Goal: Task Accomplishment & Management: Complete application form

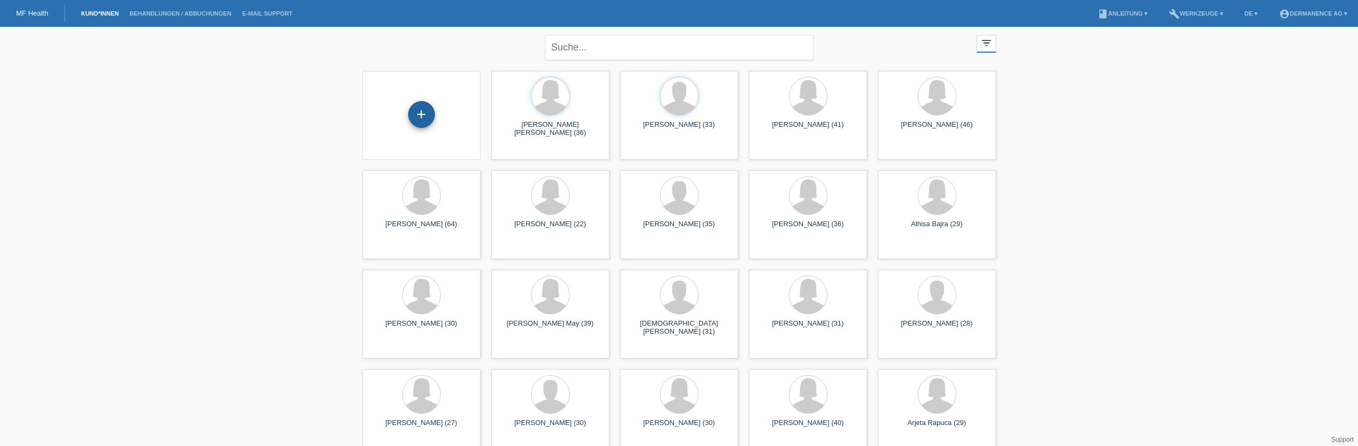
click at [416, 113] on div "+" at bounding box center [421, 114] width 27 height 27
click at [430, 117] on div "+" at bounding box center [421, 114] width 27 height 27
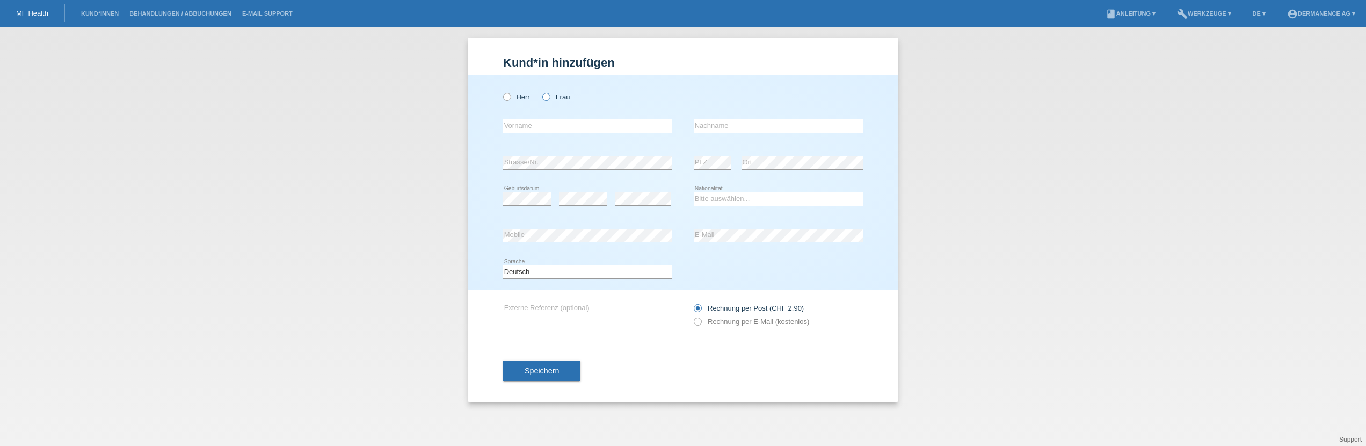
click at [541, 91] on icon at bounding box center [541, 91] width 0 height 0
click at [549, 96] on input "Frau" at bounding box center [545, 96] width 7 height 7
radio input "true"
click at [543, 126] on input "text" at bounding box center [587, 125] width 169 height 13
click at [649, 105] on div "Herr Frau" at bounding box center [587, 97] width 169 height 22
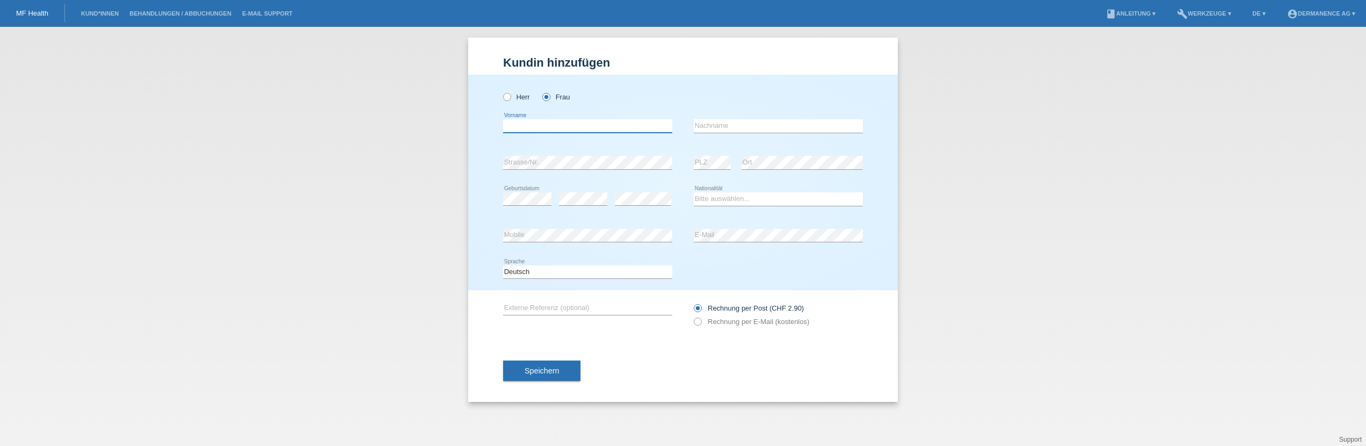
click at [531, 130] on input "text" at bounding box center [587, 125] width 169 height 13
type input "Susanna"
click at [714, 130] on input "text" at bounding box center [778, 125] width 169 height 13
type input "Guarascio"
click at [706, 198] on select "Bitte auswählen... Schweiz Deutschland Liechtenstein Österreich ------------ Af…" at bounding box center [778, 198] width 169 height 13
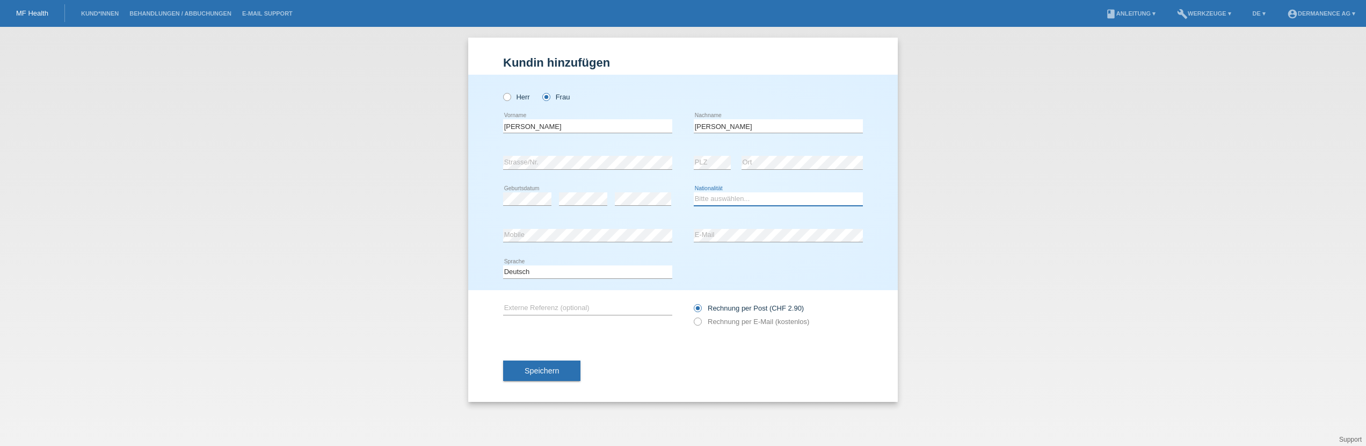
select select "IT"
click at [694, 192] on select "Bitte auswählen... Schweiz Deutschland Liechtenstein Österreich ------------ Af…" at bounding box center [778, 198] width 169 height 13
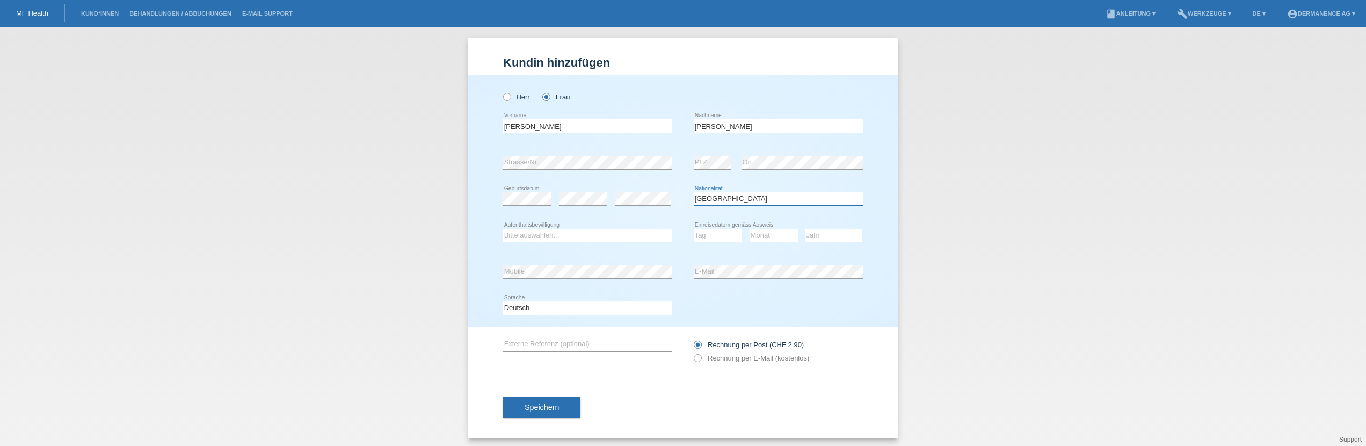
scroll to position [2, 0]
click at [552, 234] on select "Bitte auswählen... C B B - Flüchtlingsstatus Andere" at bounding box center [587, 233] width 169 height 13
select select "C"
click at [503, 227] on select "Bitte auswählen... C B B - Flüchtlingsstatus Andere" at bounding box center [587, 233] width 169 height 13
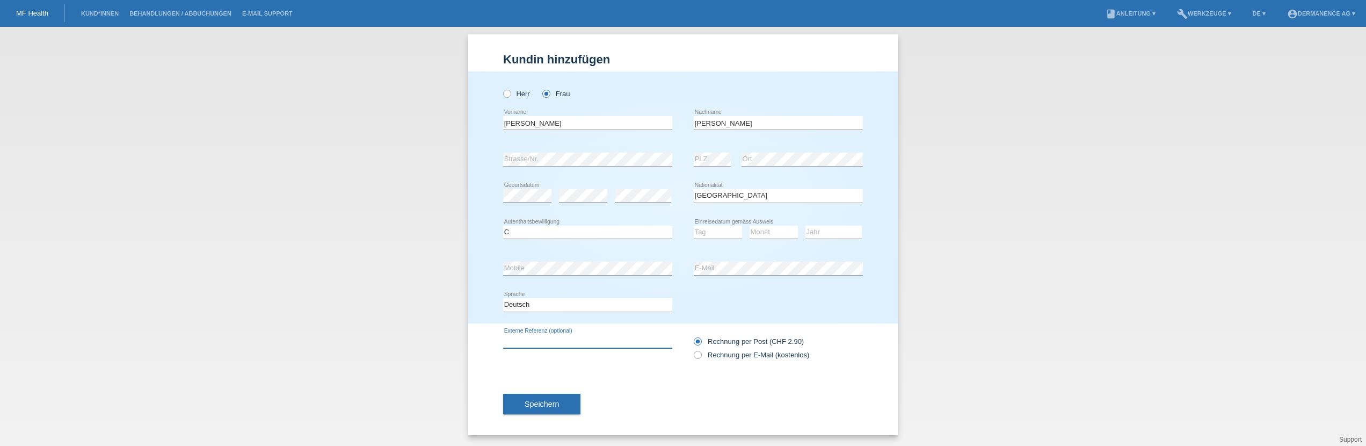
click at [564, 342] on input "text" at bounding box center [587, 341] width 169 height 13
type input "L"
click at [503, 342] on input "Fractional Laser mit PRP" at bounding box center [587, 341] width 169 height 13
type input "740.- Fractional Laser mit PRP"
click at [692, 349] on icon at bounding box center [692, 349] width 0 height 0
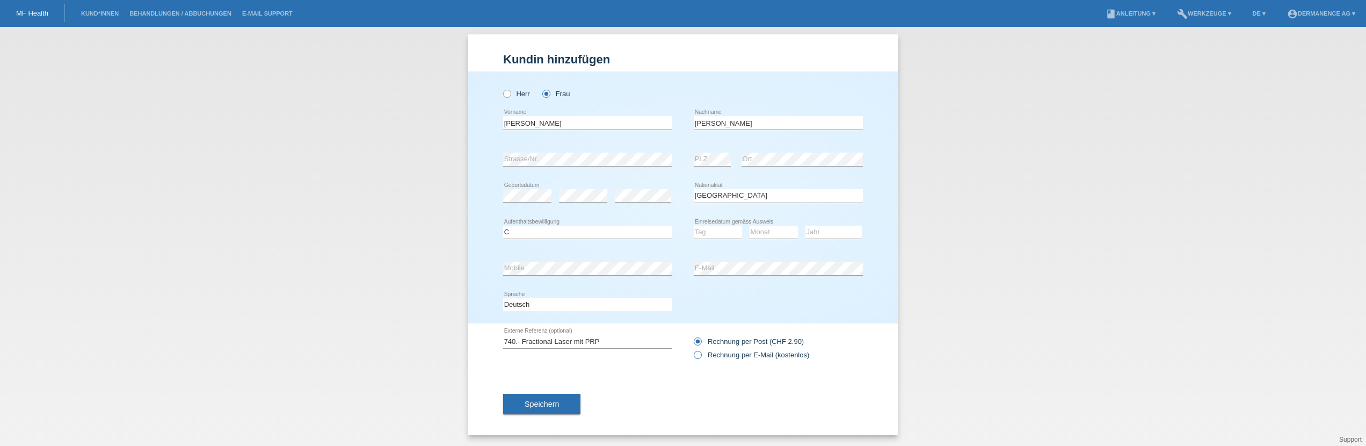
click at [694, 357] on input "Rechnung per E-Mail (kostenlos)" at bounding box center [697, 357] width 7 height 13
radio input "true"
click at [550, 407] on span "Speichern" at bounding box center [542, 404] width 34 height 9
click at [713, 231] on select "Tag 01 02 03 04 05 06 07 08 09 10 11" at bounding box center [718, 232] width 48 height 13
select select "01"
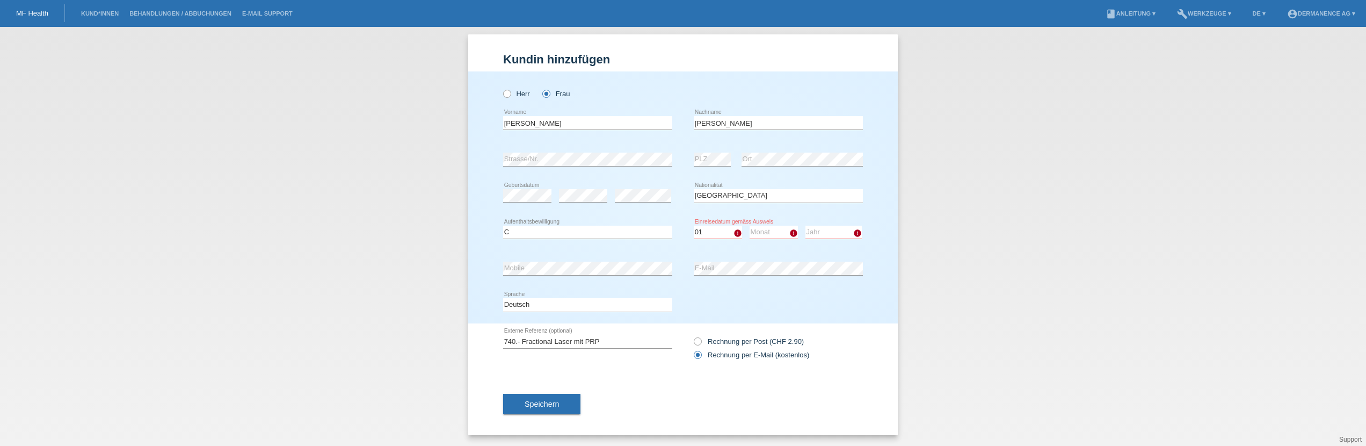
click at [694, 226] on select "Tag 01 02 03 04 05 06 07 08 09 10 11" at bounding box center [718, 232] width 48 height 13
click at [759, 233] on select "Monat 01 02 03 04 05 06 07 08 09 10 11" at bounding box center [774, 232] width 48 height 13
select select "05"
click at [750, 226] on select "Monat 01 02 03 04 05 06 07 08 09 10 11" at bounding box center [774, 232] width 48 height 13
click at [826, 231] on select "Jahr 2025 2024 2023 2022 2021 2020 2019 2018 2017 2016 2015 2014 2013 2012 2011…" at bounding box center [834, 232] width 56 height 13
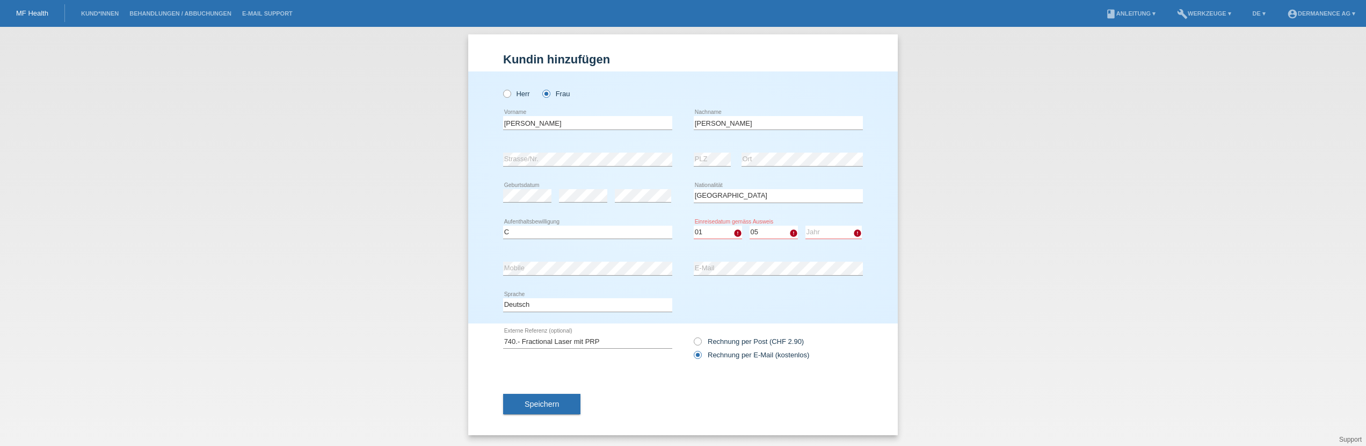
select select "2016"
click at [806, 226] on select "Jahr 2025 2024 2023 2022 2021 2020 2019 2018 2017 2016 2015 2014 2013 2012 2011…" at bounding box center [834, 232] width 56 height 13
click at [558, 401] on button "Speichern" at bounding box center [541, 404] width 77 height 20
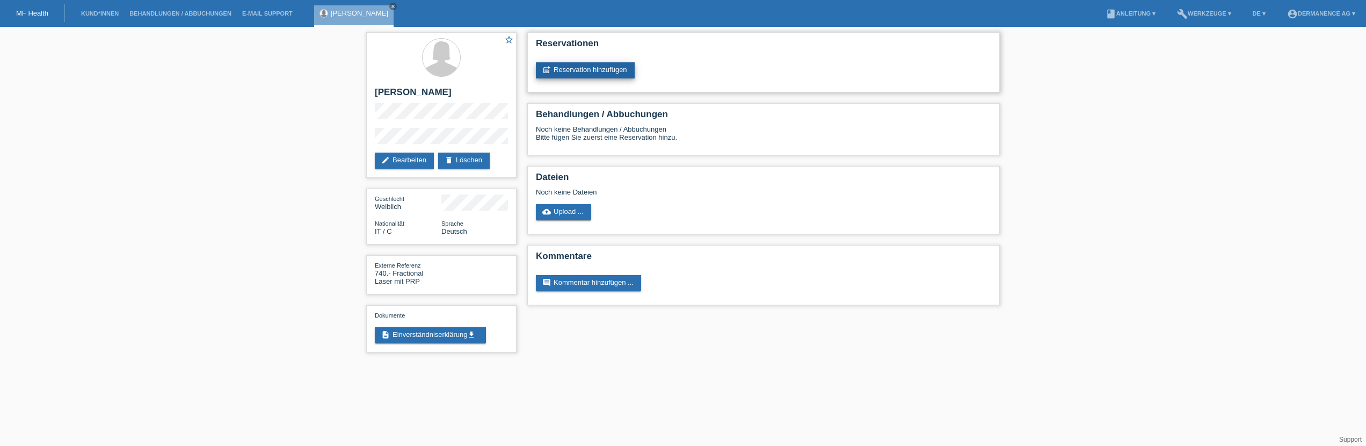
click at [573, 71] on link "post_add Reservation hinzufügen" at bounding box center [585, 70] width 99 height 16
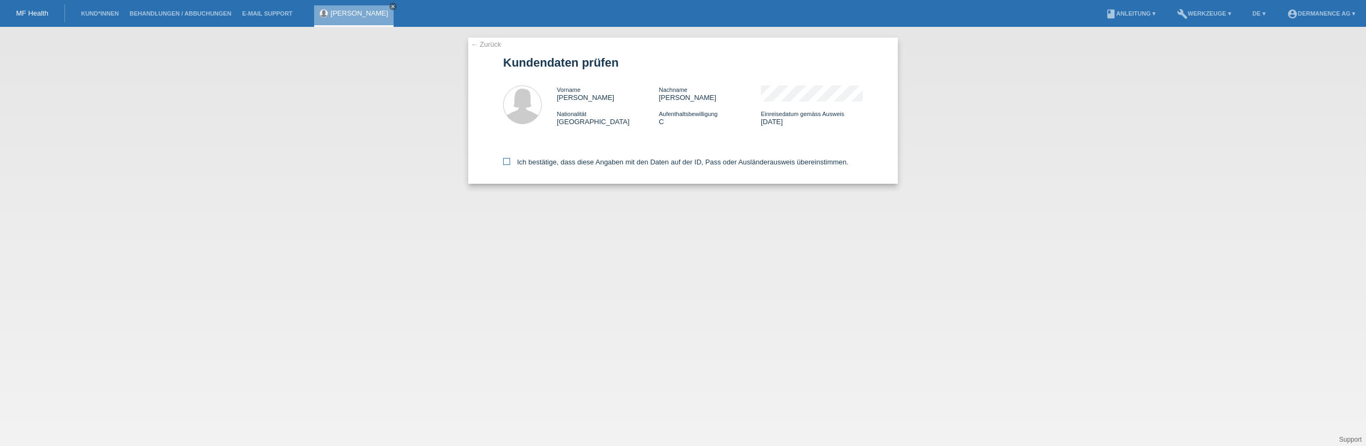
click at [506, 160] on icon at bounding box center [506, 161] width 7 height 7
click at [506, 160] on input "Ich bestätige, dass diese Angaben mit den Daten auf der ID, Pass oder Ausländer…" at bounding box center [506, 161] width 7 height 7
checkbox input "true"
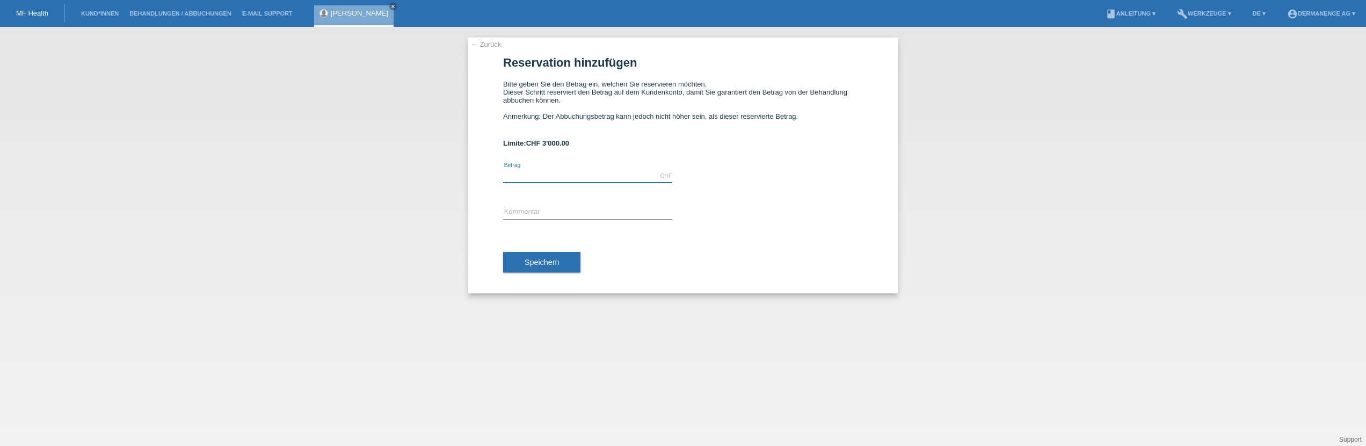
click at [584, 178] on input "text" at bounding box center [587, 175] width 169 height 13
type input "740.00"
click at [552, 210] on input "text" at bounding box center [587, 212] width 169 height 13
type input "Fractional Laser mit PRP"
click at [563, 265] on button "Speichern" at bounding box center [541, 262] width 77 height 20
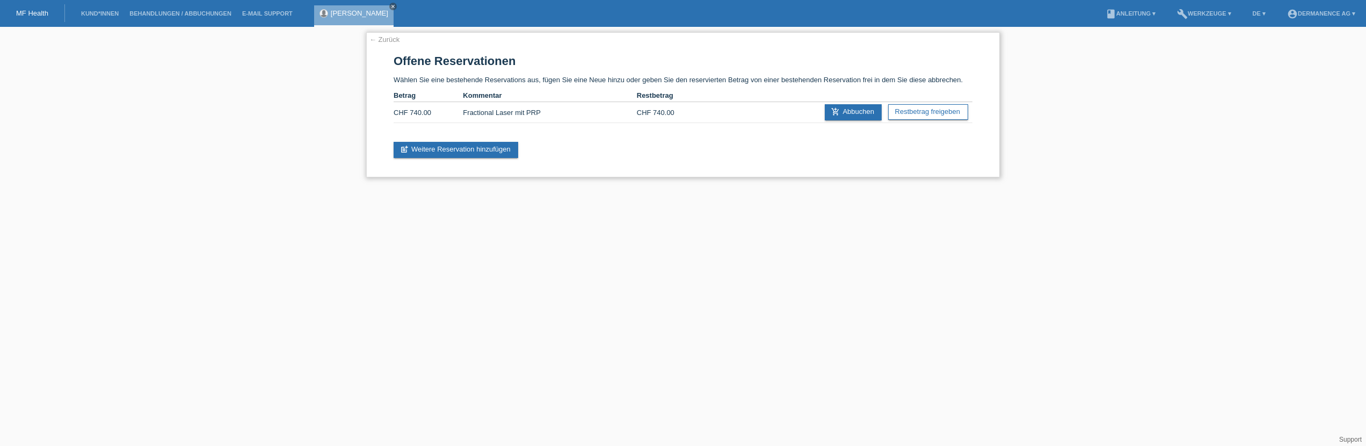
click at [496, 112] on td "Fractional Laser mit PRP" at bounding box center [549, 112] width 173 height 21
